Goal: Find contact information: Find contact information

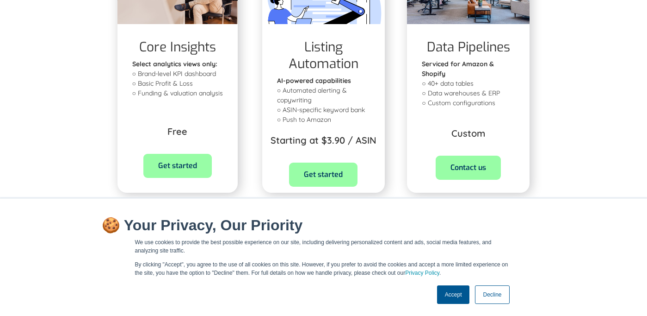
scroll to position [457, 0]
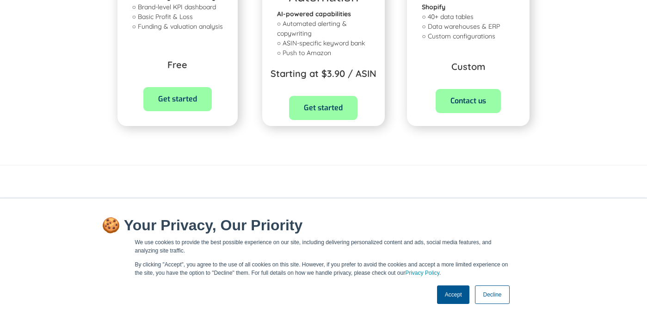
click at [491, 293] on link "Decline" at bounding box center [492, 294] width 34 height 19
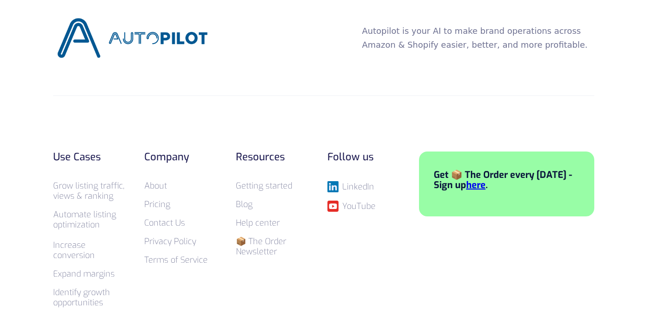
scroll to position [611, 0]
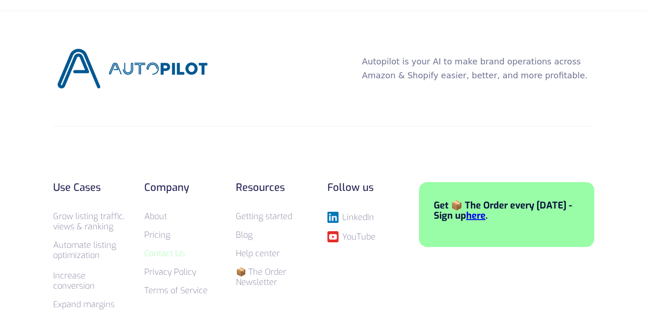
click at [171, 252] on link "Contact Us" at bounding box center [164, 253] width 41 height 11
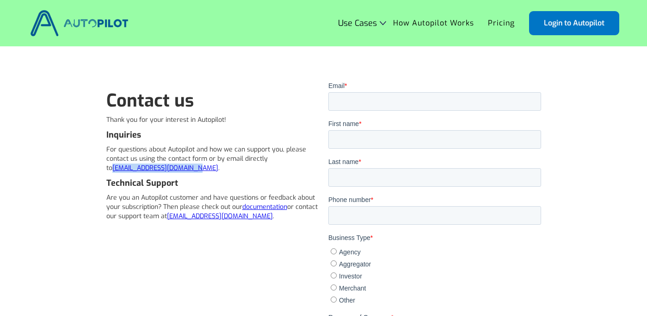
drag, startPoint x: 86, startPoint y: 166, endPoint x: 183, endPoint y: 167, distance: 97.2
copy link "[EMAIL_ADDRESS][DOMAIN_NAME]"
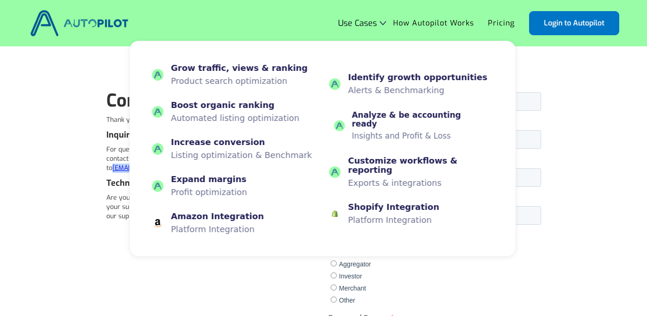
click at [387, 137] on p "Insights and Profit & Loss" at bounding box center [420, 135] width 137 height 9
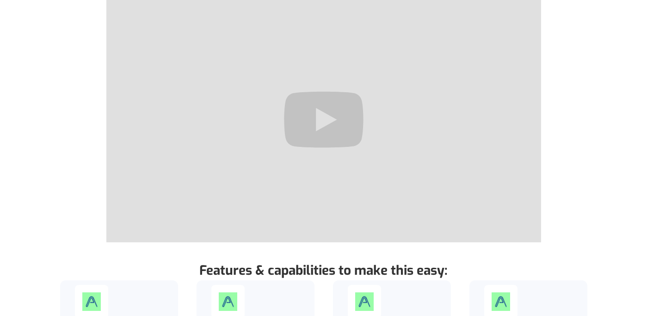
scroll to position [149, 0]
